Goal: Task Accomplishment & Management: Use online tool/utility

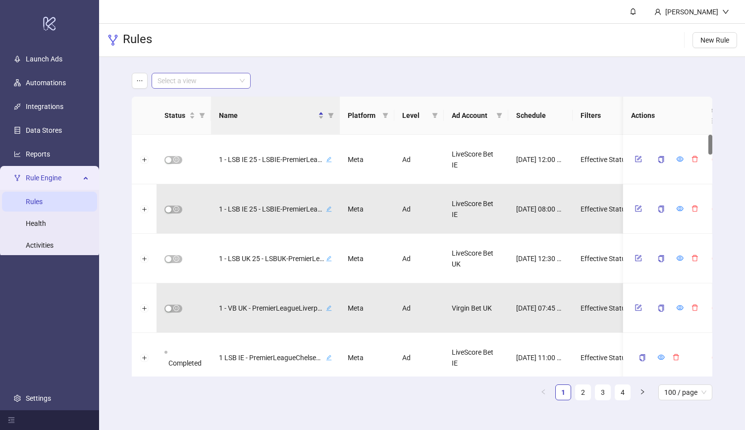
click at [184, 83] on input "search" at bounding box center [197, 80] width 78 height 15
click at [212, 120] on div "LiveScore Bet UK" at bounding box center [201, 116] width 83 height 11
click at [233, 80] on span "LiveScore Bet UK" at bounding box center [201, 80] width 87 height 15
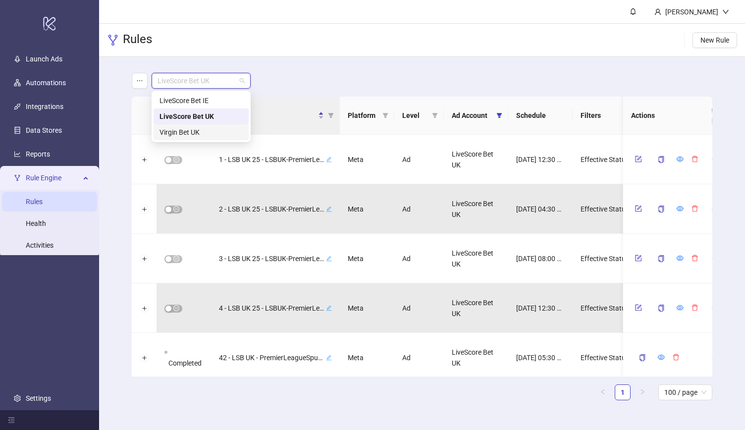
click at [217, 130] on div "Virgin Bet UK" at bounding box center [201, 132] width 83 height 11
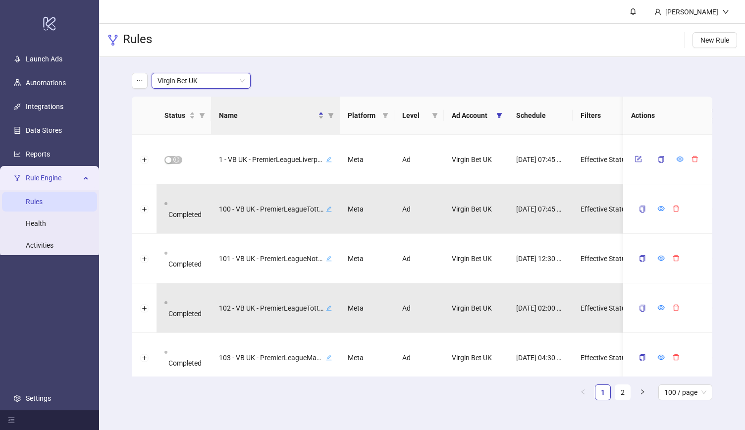
click at [348, 51] on div "Rules New Rule" at bounding box center [422, 40] width 646 height 33
click at [193, 82] on span "Virgin Bet UK" at bounding box center [201, 80] width 87 height 15
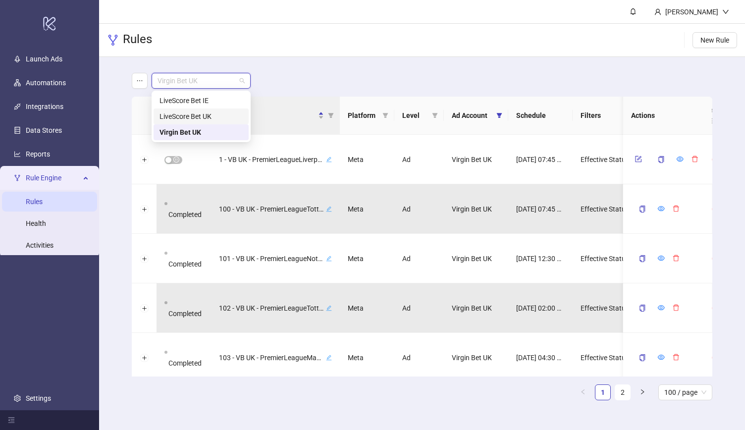
click at [212, 115] on div "LiveScore Bet UK" at bounding box center [201, 116] width 83 height 11
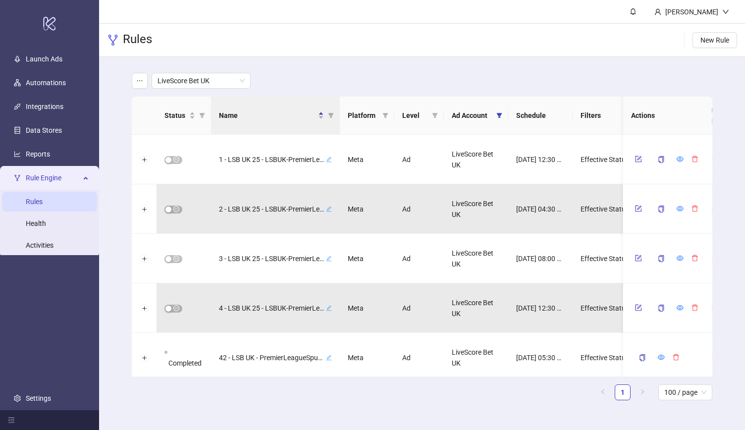
click at [344, 72] on main "LiveScore Bet UK Status Name Platform Level Ad Account Schedule Filters Is Eval…" at bounding box center [422, 240] width 596 height 367
click at [326, 30] on div "Rules New Rule" at bounding box center [422, 40] width 646 height 33
click at [328, 8] on header "[PERSON_NAME]" at bounding box center [422, 12] width 646 height 24
click at [118, 76] on div "LiveScore Bet UK Status Name Platform Level Ad Account Schedule Filters Is Eval…" at bounding box center [422, 240] width 646 height 367
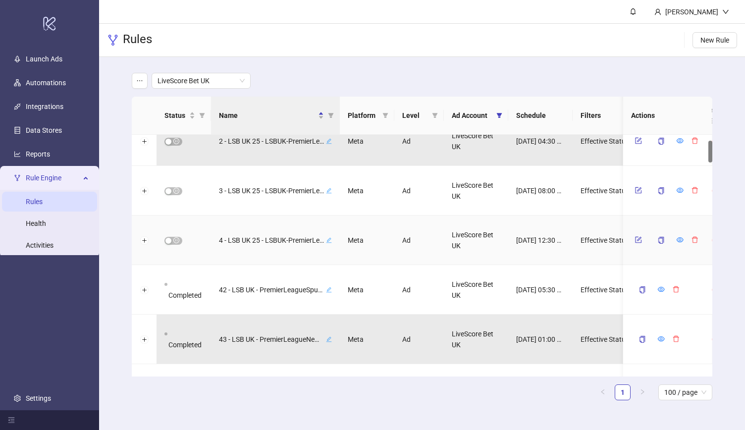
scroll to position [68, 0]
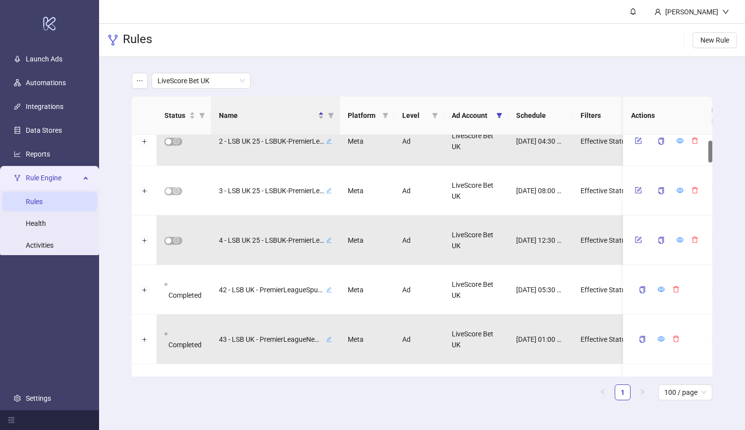
click at [68, 48] on ul "Launch Ads Automations Integrations Data Stores Reports Rule Engine Rules Healt…" at bounding box center [49, 228] width 99 height 363
click at [62, 55] on link "Launch Ads" at bounding box center [44, 59] width 37 height 8
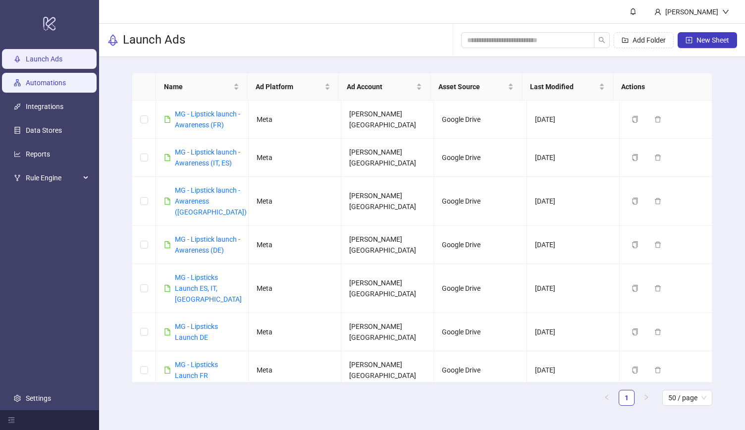
click at [46, 87] on link "Automations" at bounding box center [46, 83] width 40 height 8
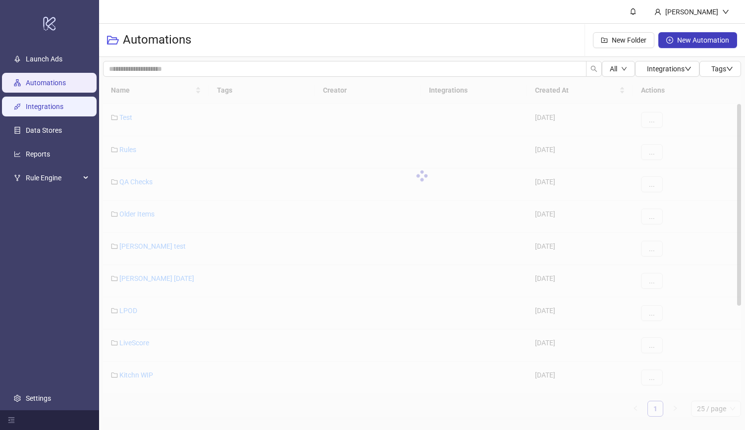
click at [56, 110] on link "Integrations" at bounding box center [45, 107] width 38 height 8
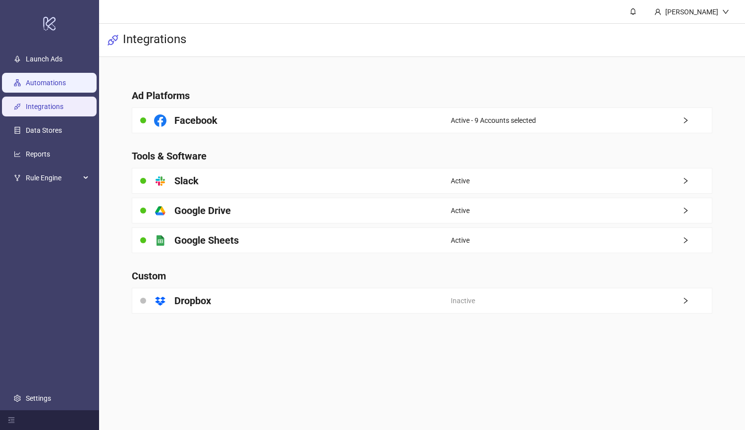
click at [66, 87] on link "Automations" at bounding box center [46, 83] width 40 height 8
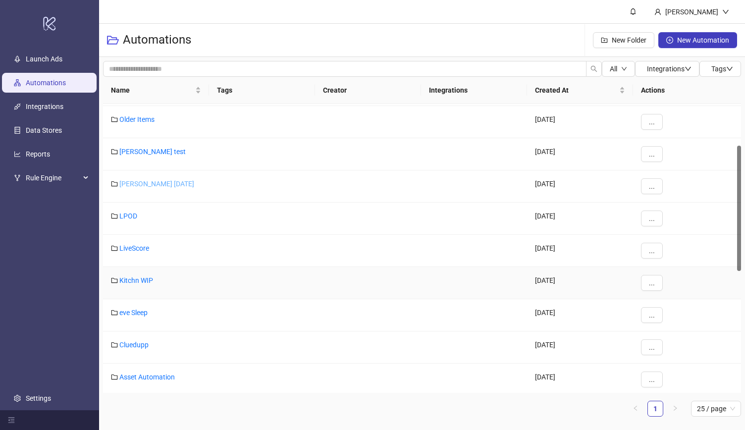
scroll to position [95, 0]
click at [139, 247] on link "LiveScore" at bounding box center [134, 248] width 30 height 8
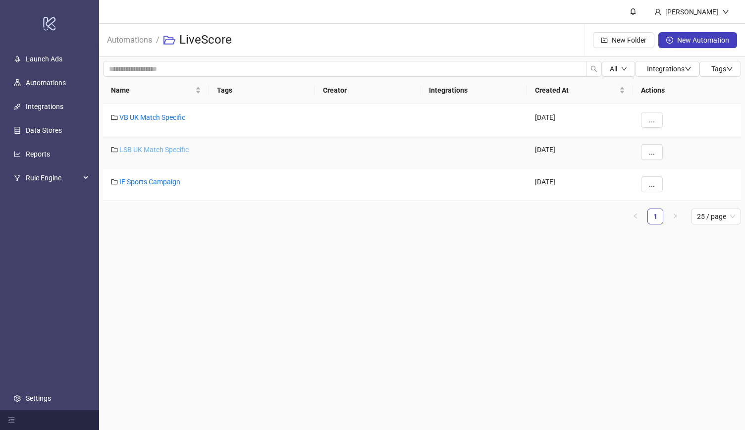
click at [157, 149] on link "LSB UK Match Specific" at bounding box center [153, 150] width 69 height 8
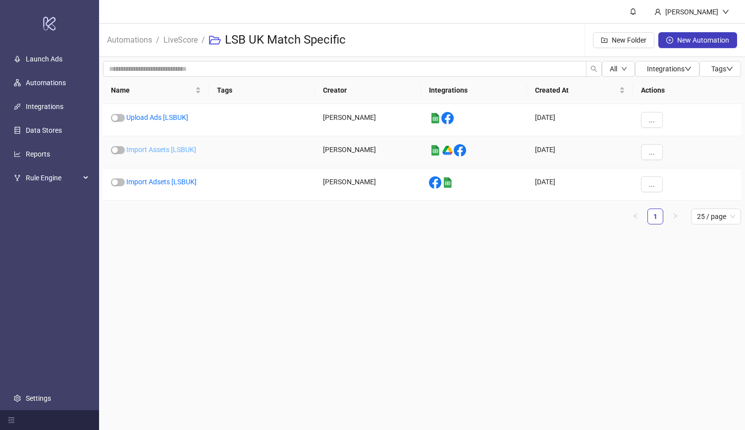
click at [158, 151] on link "Import Assets [LSBUK]" at bounding box center [161, 150] width 70 height 8
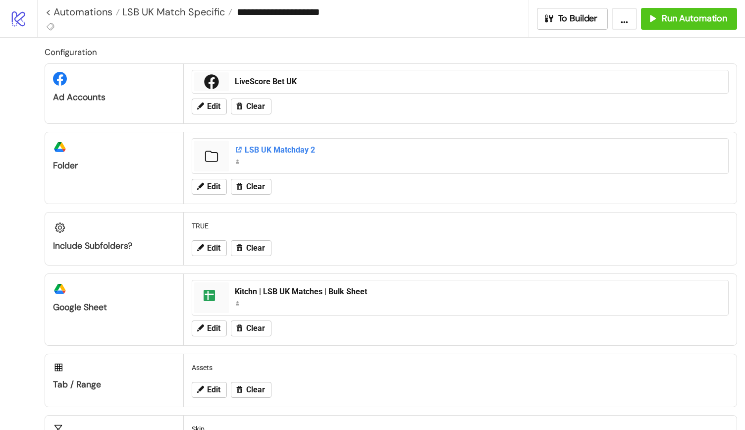
click at [253, 149] on div "LSB UK Matchday 2" at bounding box center [478, 150] width 487 height 11
click at [249, 150] on div "LSB UK Matchday 2" at bounding box center [478, 150] width 487 height 11
click at [208, 183] on span "Edit" at bounding box center [213, 186] width 13 height 9
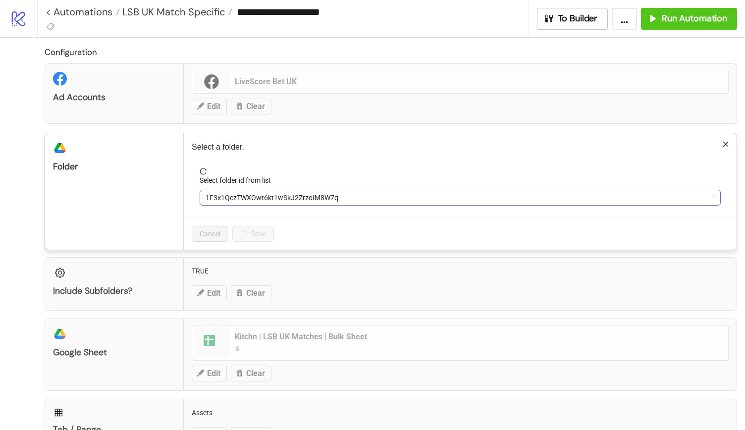
click at [280, 192] on span "1F3x1QczTWXOwt6kt1wSkJ2ZrzoIM8W7q" at bounding box center [460, 197] width 509 height 15
click at [280, 192] on span "LSB UK Matchday 2" at bounding box center [460, 197] width 509 height 15
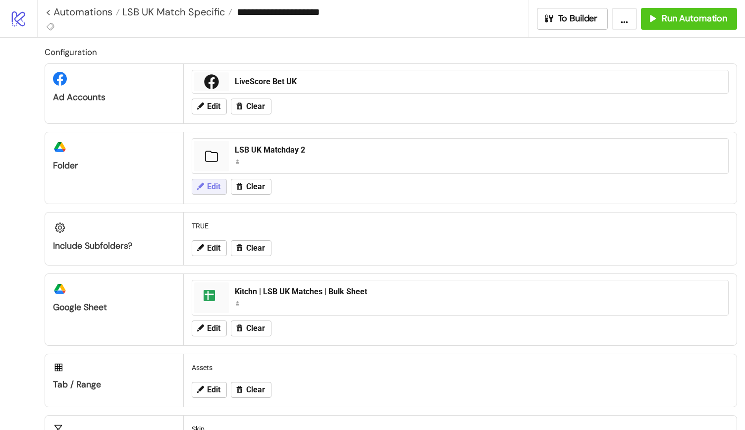
click at [216, 184] on span "Edit" at bounding box center [213, 186] width 13 height 9
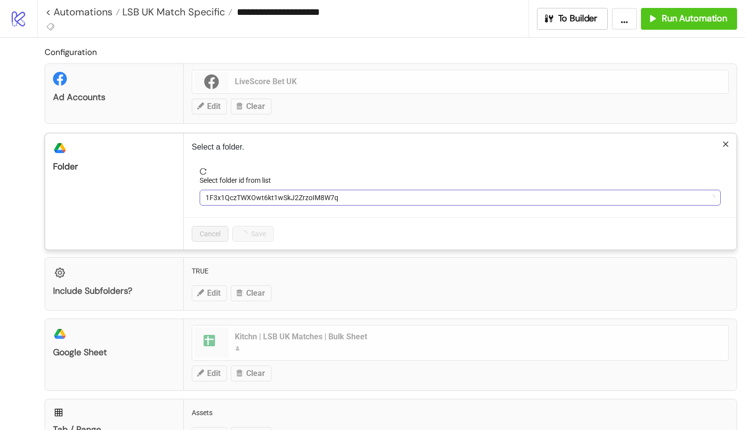
click at [254, 195] on span "1F3x1QczTWXOwt6kt1wSkJ2ZrzoIM8W7q" at bounding box center [460, 197] width 509 height 15
click at [254, 197] on span "LSB UK Matchday 2" at bounding box center [460, 197] width 509 height 15
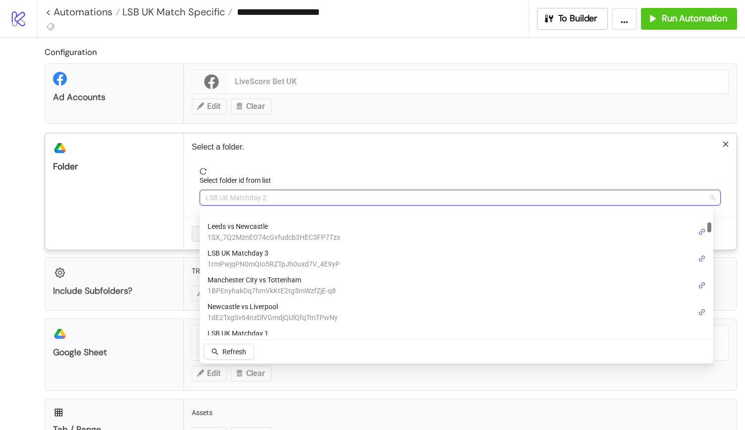
scroll to position [198, 0]
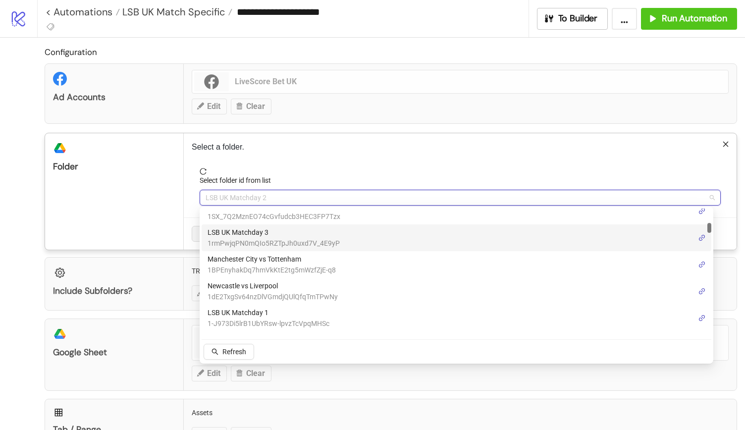
click at [287, 232] on span "LSB UK Matchday 3" at bounding box center [274, 232] width 132 height 11
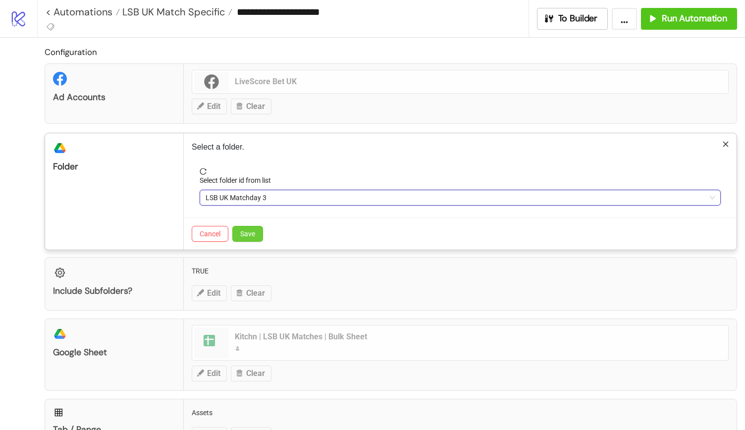
click at [251, 230] on span "Save" at bounding box center [247, 234] width 15 height 8
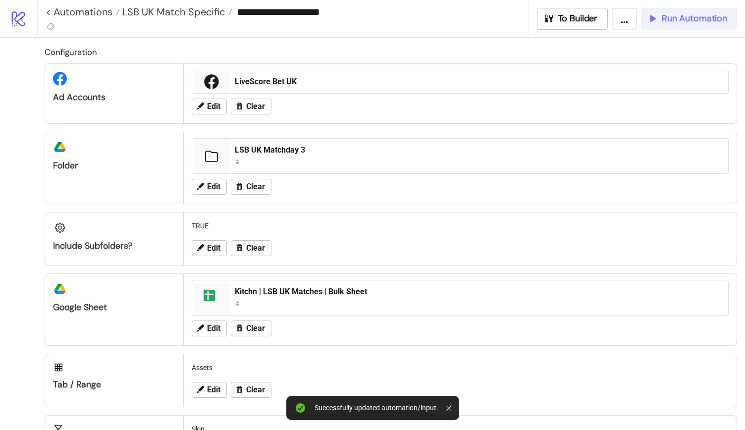
click at [692, 15] on span "Run Automation" at bounding box center [694, 18] width 65 height 11
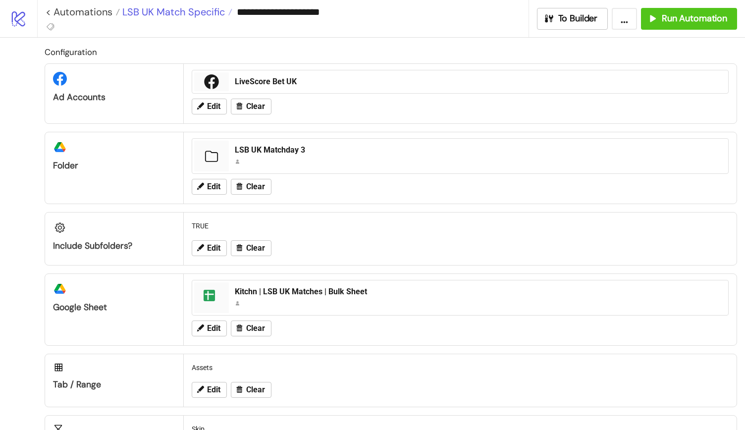
click at [180, 11] on span "LSB UK Match Specific" at bounding box center [172, 11] width 105 height 13
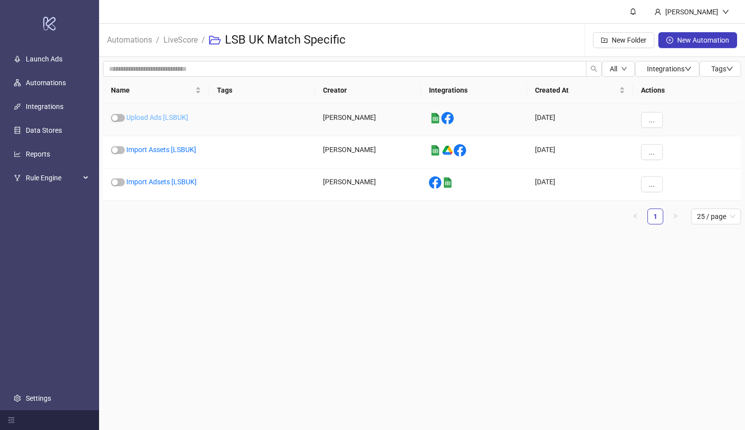
click at [137, 116] on link "Upload Ads [LSBUK]" at bounding box center [157, 117] width 62 height 8
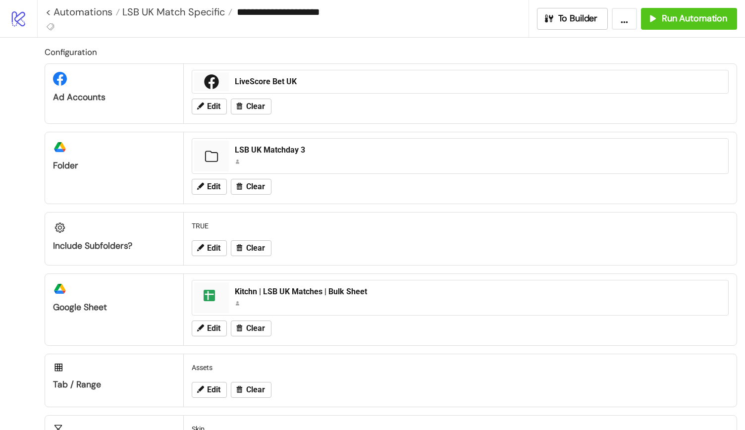
type input "**********"
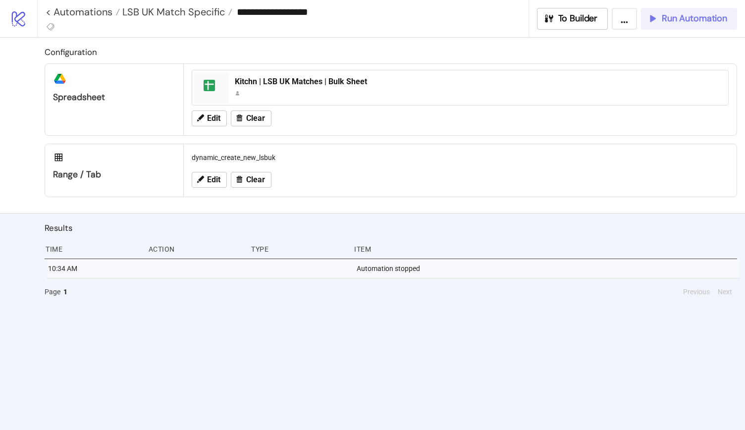
click at [671, 20] on span "Run Automation" at bounding box center [694, 18] width 65 height 11
click at [663, 20] on span "Run Automation" at bounding box center [694, 18] width 65 height 11
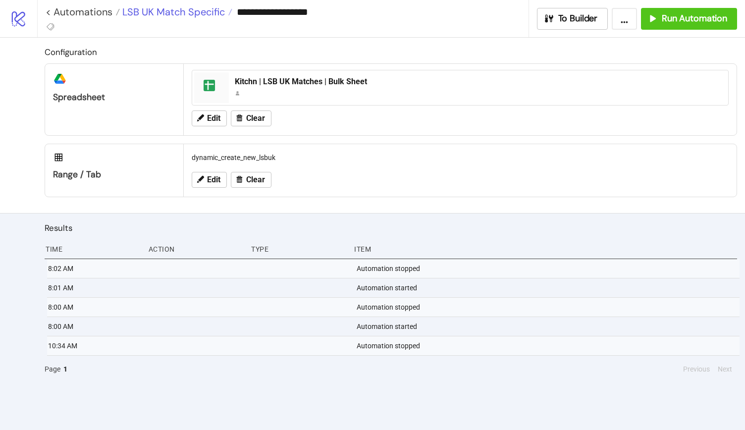
click at [193, 10] on span "LSB UK Match Specific" at bounding box center [172, 11] width 105 height 13
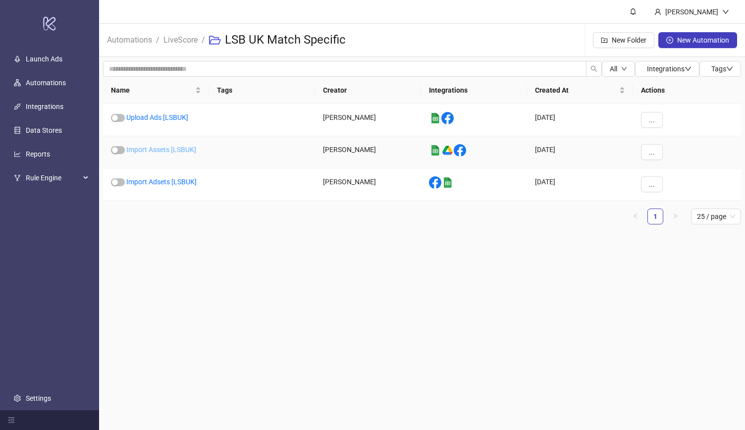
click at [150, 147] on link "Import Assets [LSBUK]" at bounding box center [161, 150] width 70 height 8
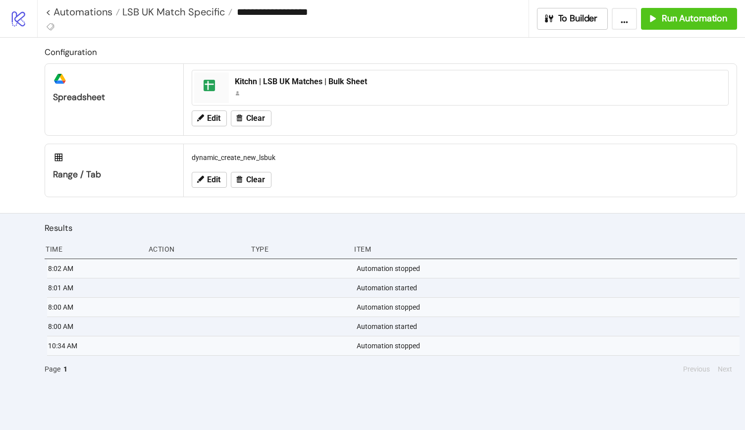
type input "**********"
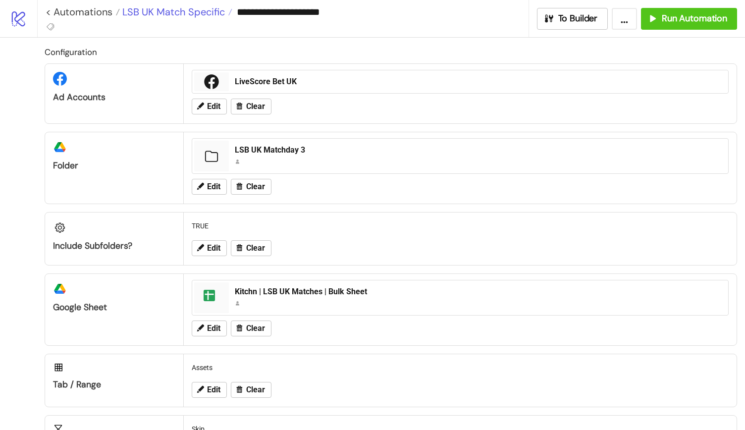
click at [195, 11] on span "LSB UK Match Specific" at bounding box center [172, 11] width 105 height 13
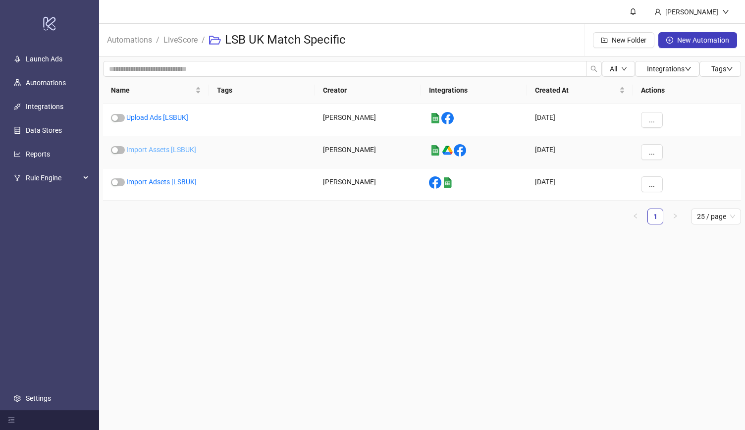
click at [170, 149] on link "Import Assets [LSBUK]" at bounding box center [161, 150] width 70 height 8
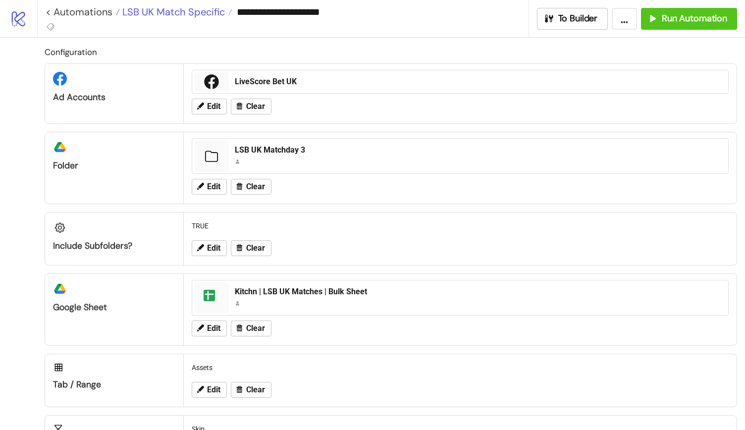
click at [170, 13] on span "LSB UK Match Specific" at bounding box center [172, 11] width 105 height 13
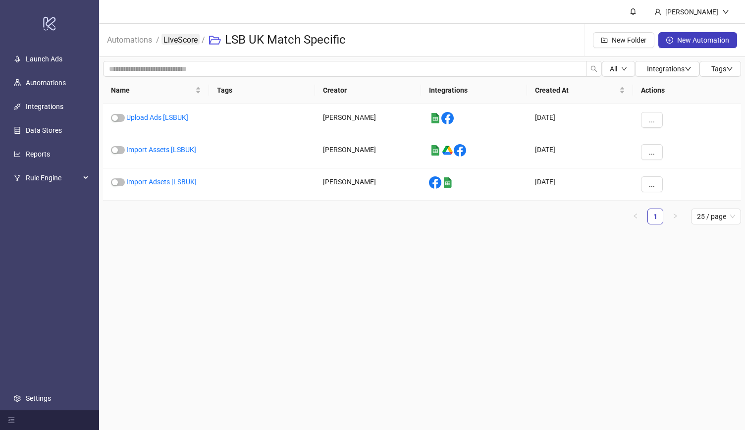
click at [176, 34] on link "LiveScore" at bounding box center [180, 39] width 38 height 11
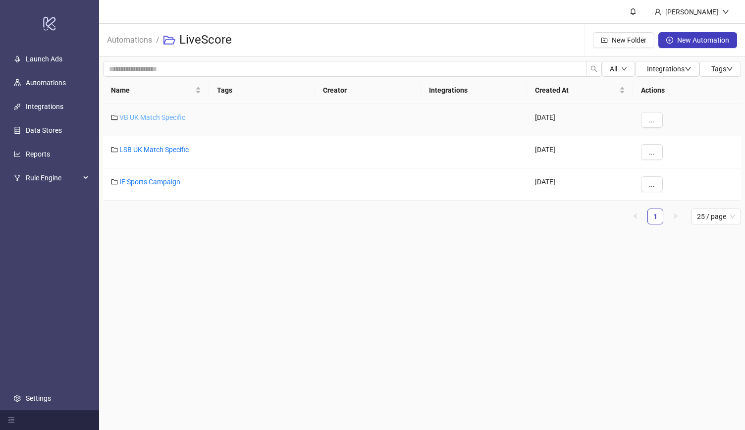
click at [152, 120] on link "VB UK Match Specific" at bounding box center [152, 117] width 66 height 8
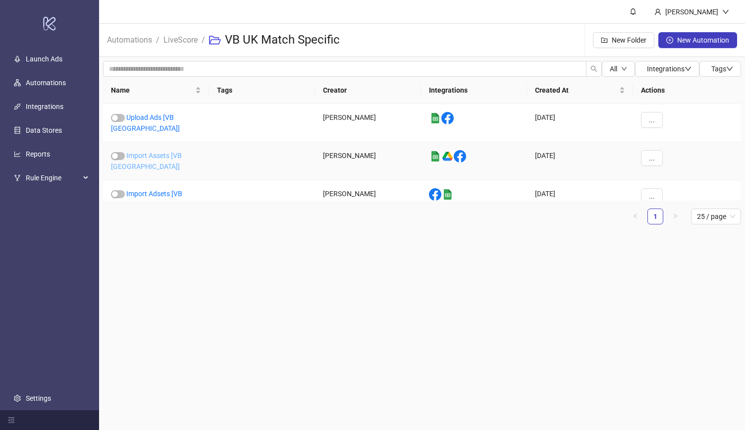
click at [161, 152] on link "Import Assets [VB [GEOGRAPHIC_DATA]]" at bounding box center [146, 161] width 71 height 19
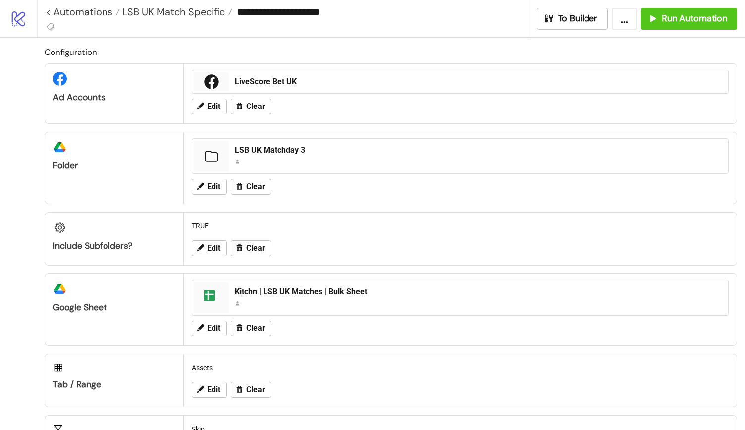
type input "**********"
click at [214, 182] on span "Edit" at bounding box center [213, 186] width 13 height 9
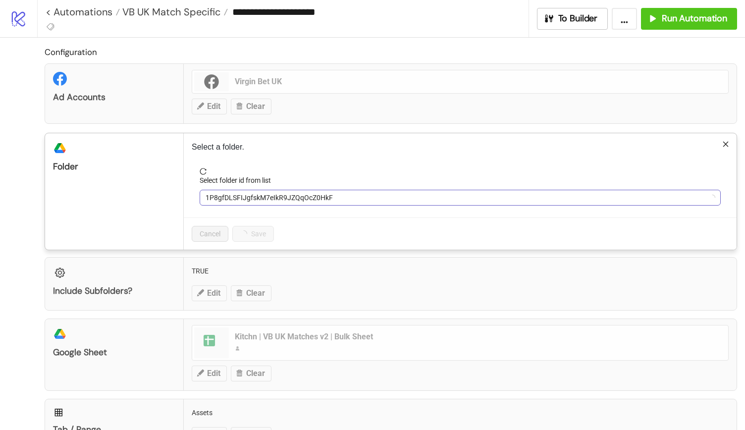
click at [232, 197] on span "1P8gfDLSFIJgfskM7eIkR9JZQqOcZ0HkF" at bounding box center [460, 197] width 509 height 15
click at [232, 197] on span "Fulham vs Manchester United" at bounding box center [460, 197] width 509 height 15
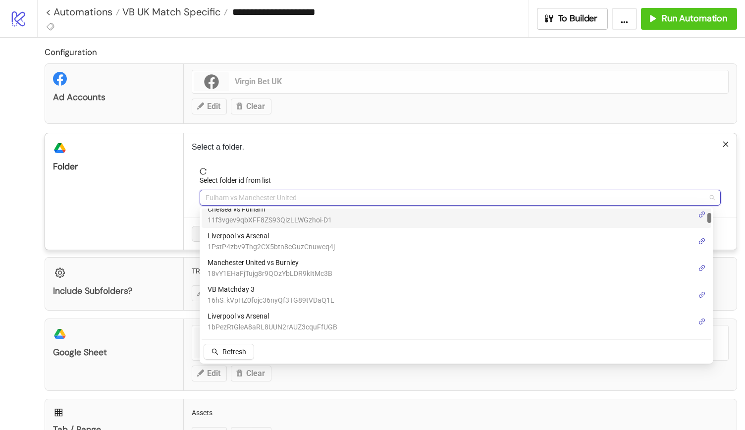
scroll to position [63, 0]
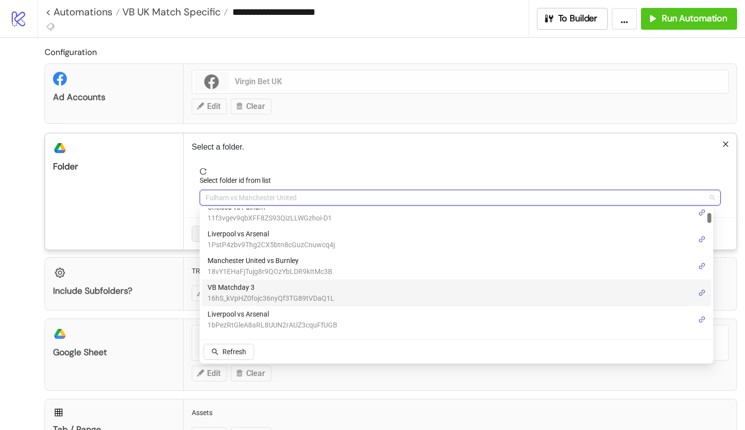
click at [299, 289] on span "VB Matchday 3" at bounding box center [271, 287] width 127 height 11
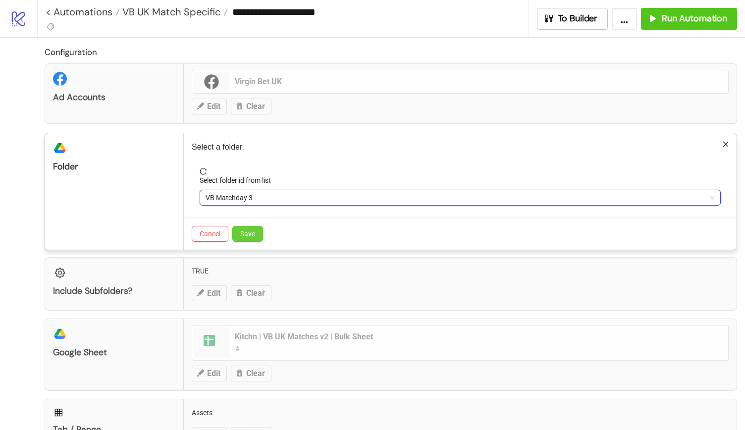
click at [251, 230] on span "Save" at bounding box center [247, 234] width 15 height 8
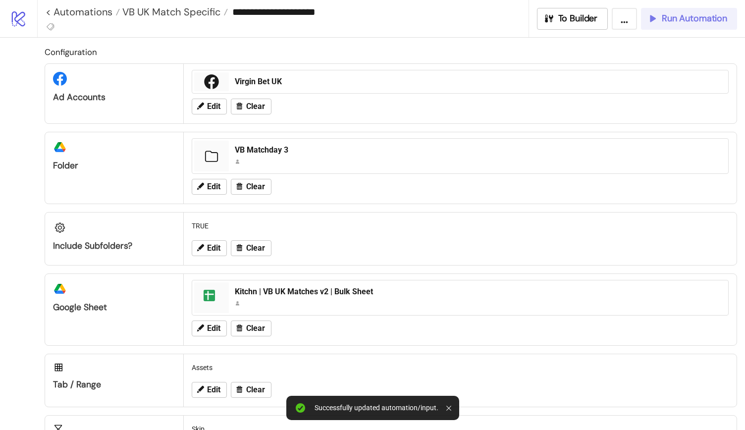
click at [672, 16] on span "Run Automation" at bounding box center [694, 18] width 65 height 11
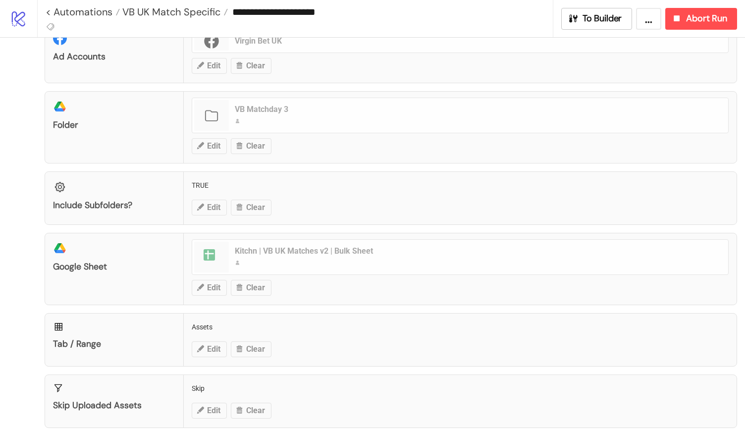
scroll to position [0, 0]
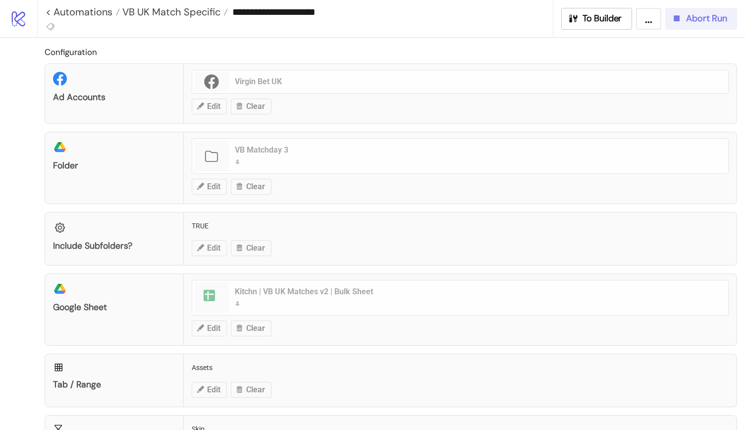
click at [729, 15] on button "Abort Run" at bounding box center [701, 19] width 72 height 22
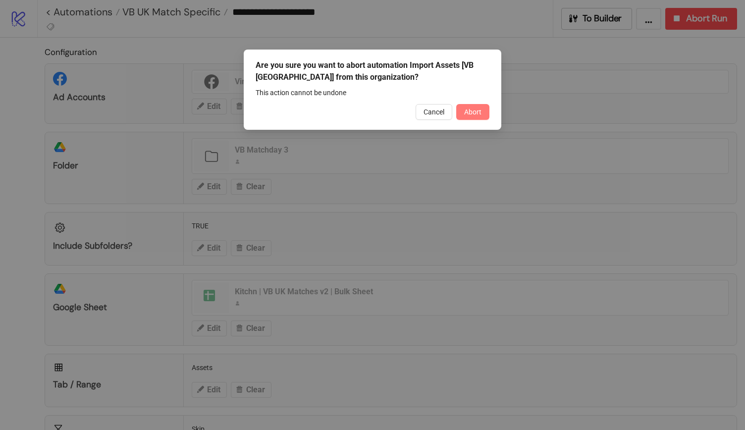
click at [473, 112] on span "Abort" at bounding box center [472, 112] width 17 height 8
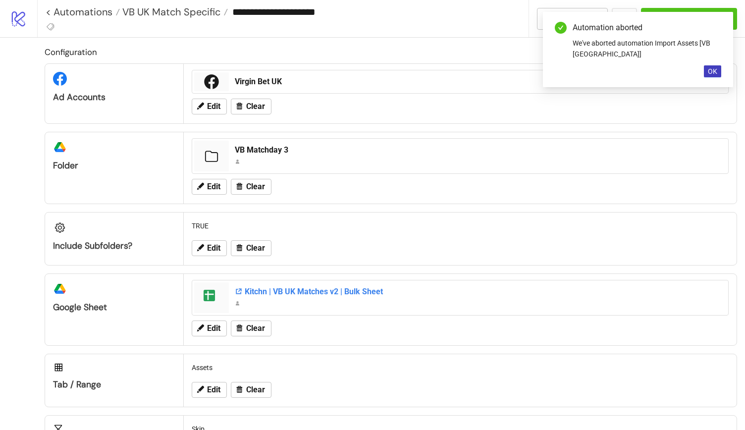
click at [327, 291] on div "Kitchn | VB UK Matches v2 | Bulk Sheet" at bounding box center [478, 291] width 487 height 11
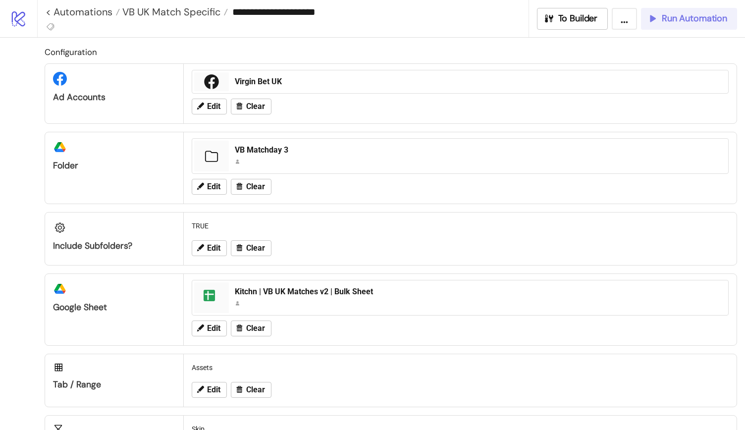
click at [680, 17] on span "Run Automation" at bounding box center [694, 18] width 65 height 11
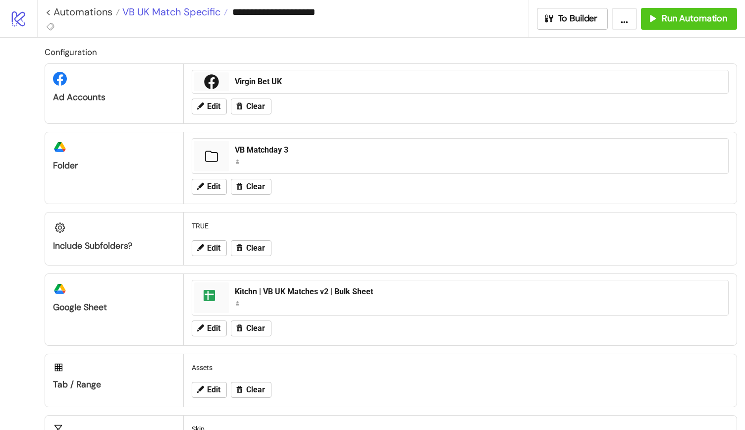
click at [159, 12] on span "VB UK Match Specific" at bounding box center [170, 11] width 101 height 13
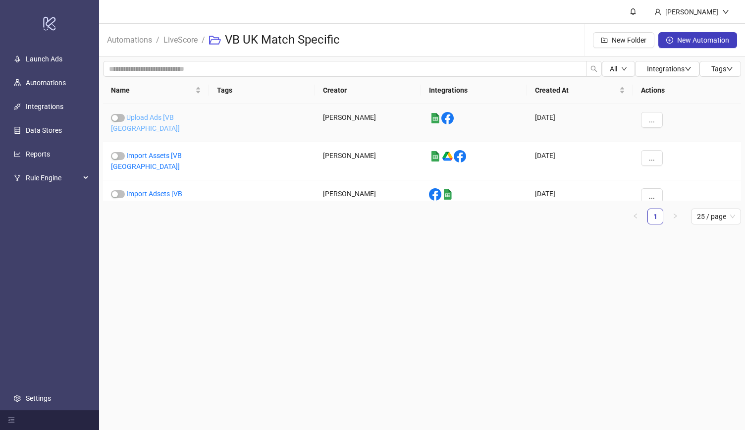
click at [162, 118] on link "Upload Ads [VB [GEOGRAPHIC_DATA]]" at bounding box center [145, 122] width 69 height 19
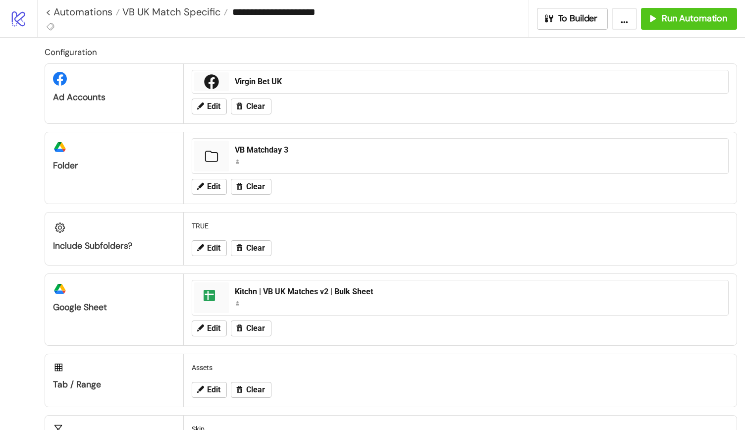
type input "**********"
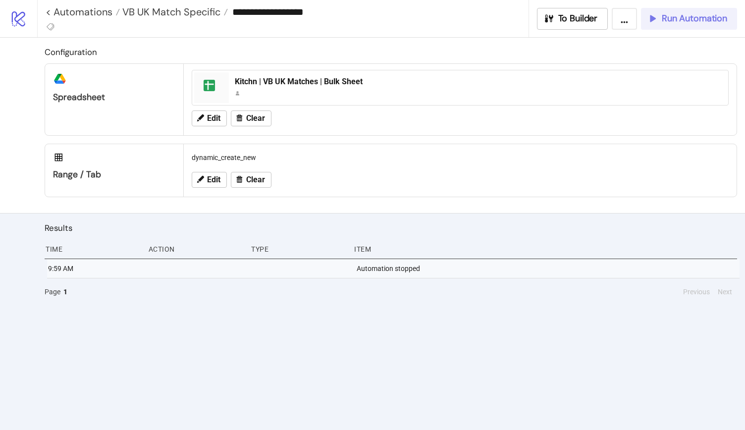
click at [714, 21] on span "Run Automation" at bounding box center [694, 18] width 65 height 11
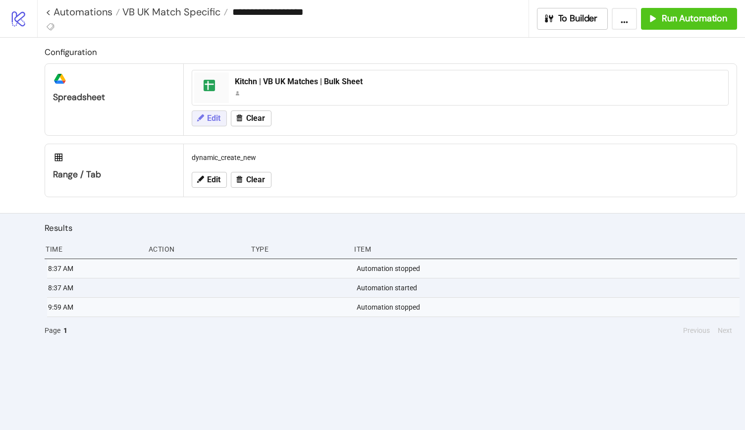
click at [214, 117] on span "Edit" at bounding box center [213, 118] width 13 height 9
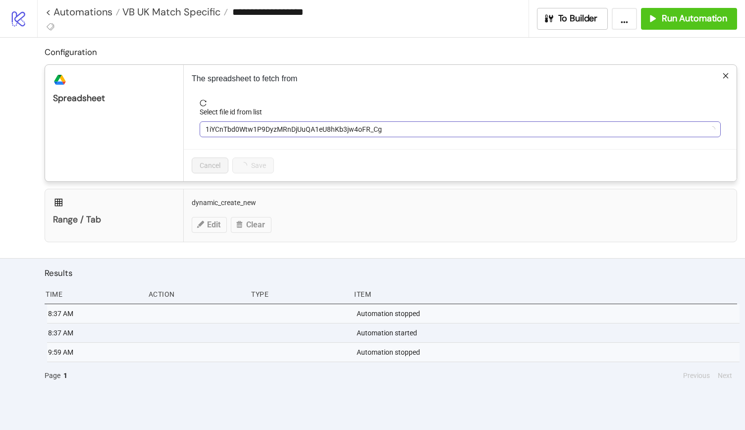
click at [268, 129] on span "1iYCnTbd0Wtw1P9DyzMRnDjUuQA1eU8hKb3jw4oFR_Cg" at bounding box center [460, 129] width 509 height 15
click at [308, 86] on div "The spreadsheet to fetch from Select file id from list 1iYCnTbd0Wtw1P9DyzMRnDjU…" at bounding box center [460, 123] width 553 height 116
click at [261, 132] on span "Kitchn | VB UK Matches | Bulk Sheet" at bounding box center [460, 129] width 509 height 15
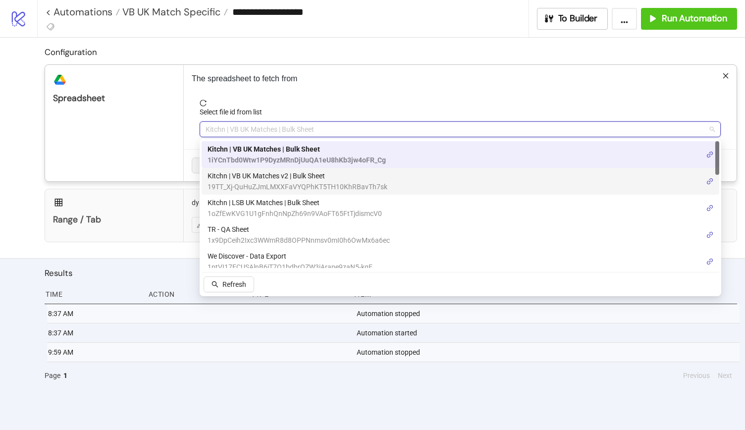
click at [295, 177] on span "Kitchn | VB UK Matches v2 | Bulk Sheet" at bounding box center [298, 175] width 180 height 11
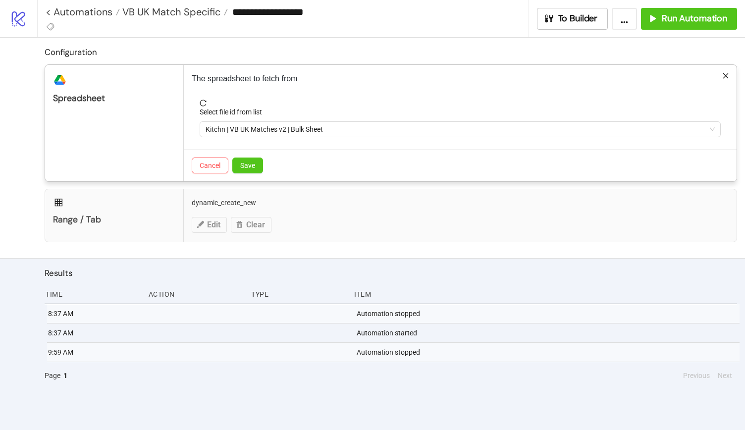
click at [330, 79] on p "The spreadsheet to fetch from" at bounding box center [460, 79] width 537 height 12
click at [250, 163] on span "Save" at bounding box center [247, 165] width 15 height 8
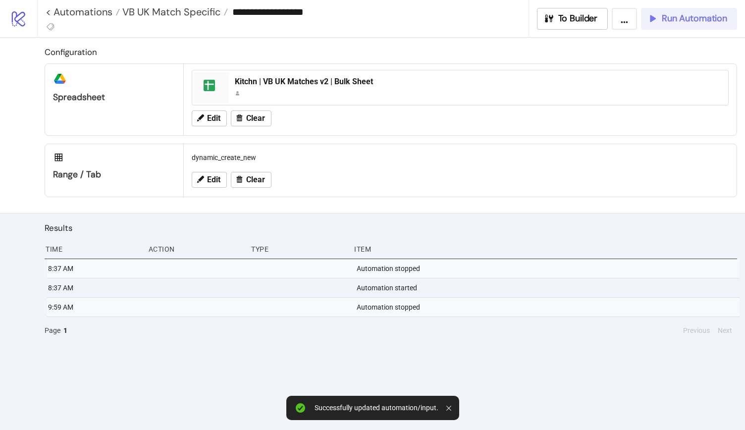
click at [678, 18] on span "Run Automation" at bounding box center [694, 18] width 65 height 11
